Goal: Go to known website: Access a specific website the user already knows

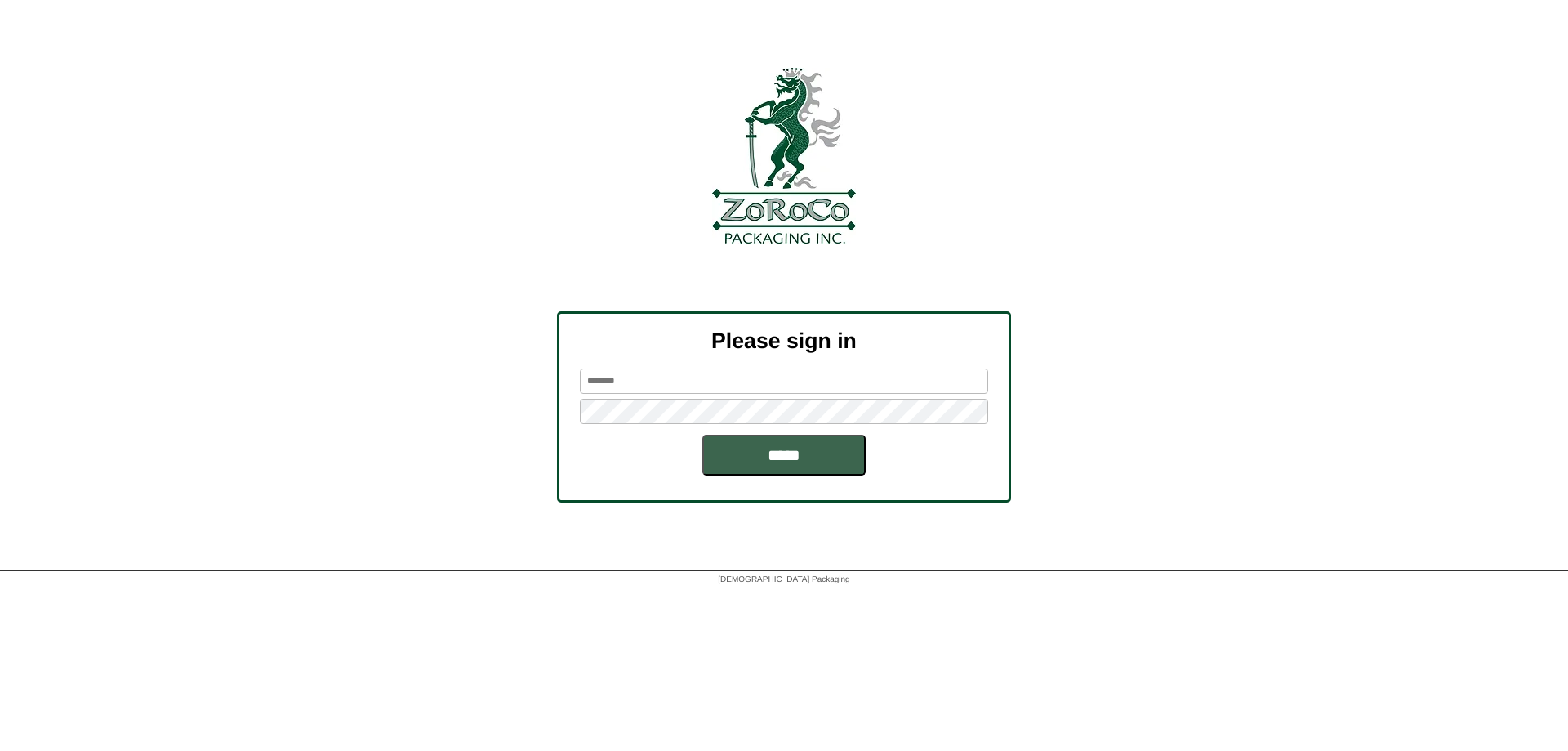
type input "******"
click at [779, 479] on div "Please sign in ****** *****" at bounding box center [784, 407] width 454 height 191
click at [780, 458] on input "*****" at bounding box center [784, 455] width 163 height 41
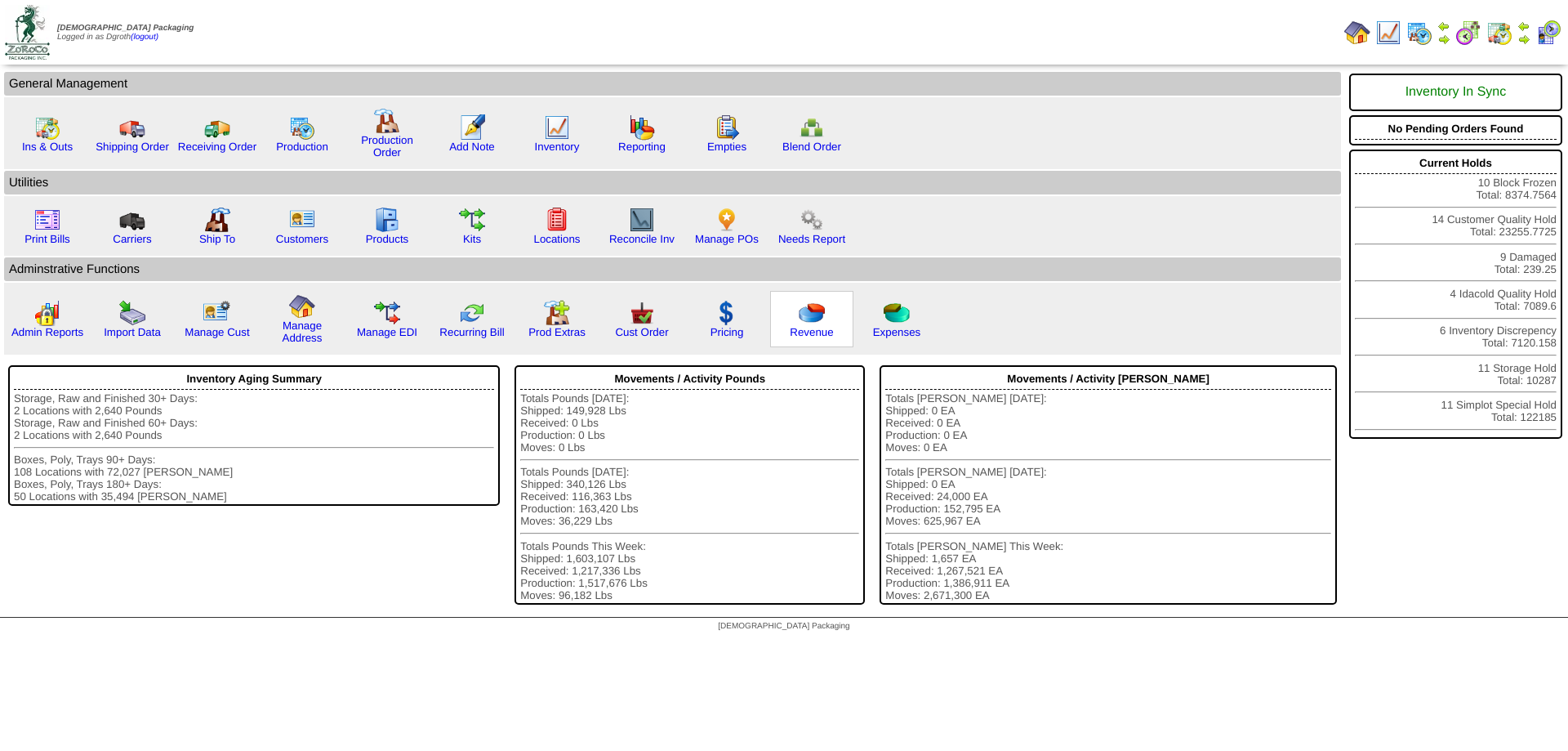
click at [817, 322] on img at bounding box center [812, 313] width 26 height 26
